Goal: Information Seeking & Learning: Understand process/instructions

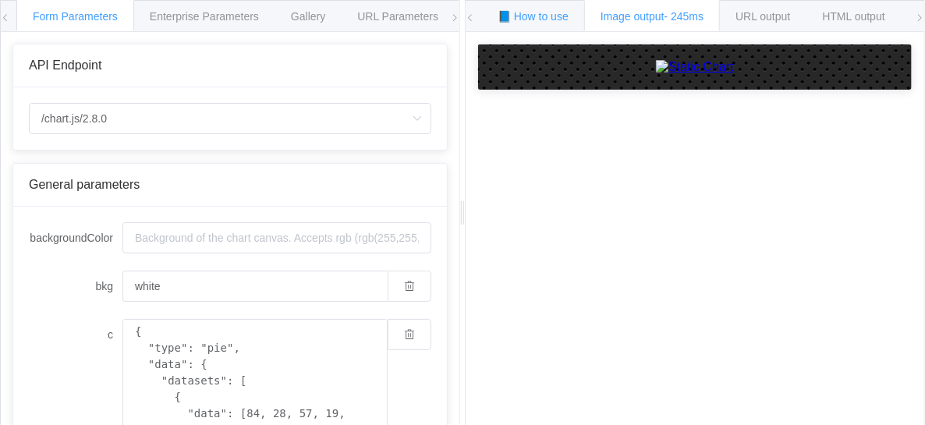
click at [532, 15] on span "📘 How to use" at bounding box center [532, 16] width 71 height 12
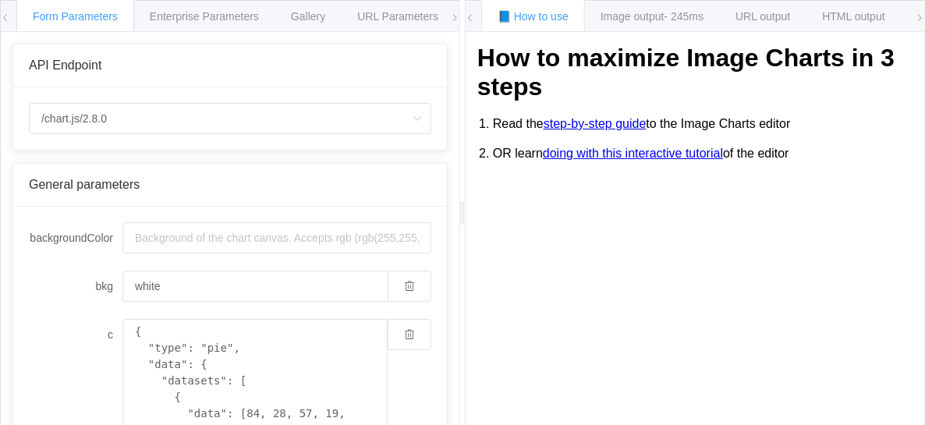
click at [79, 8] on div "Form Parameters" at bounding box center [75, 15] width 118 height 31
click at [3, 16] on icon at bounding box center [5, 17] width 9 height 9
